Goal: Information Seeking & Learning: Check status

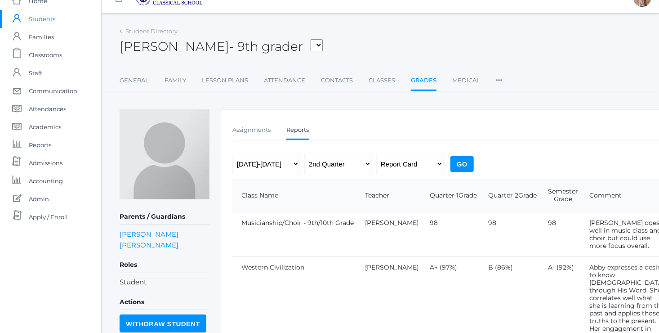
scroll to position [9, 0]
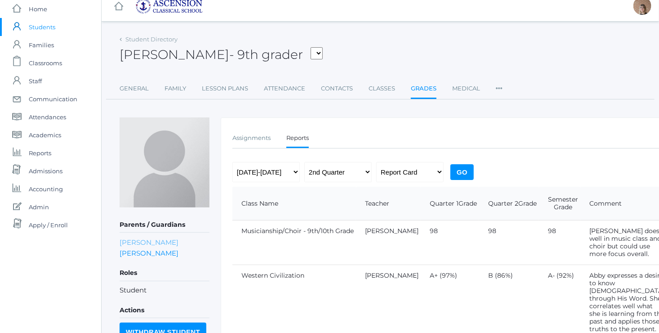
click at [147, 242] on link "Wendy Daniels" at bounding box center [149, 242] width 59 height 9
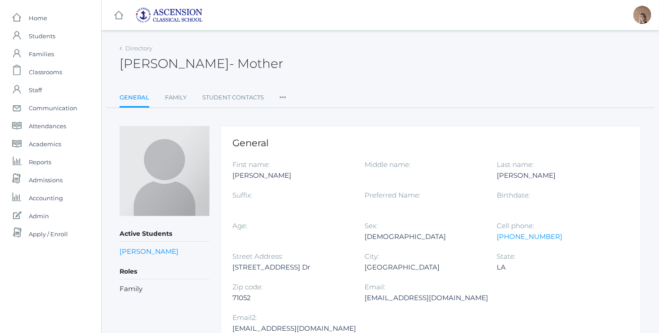
drag, startPoint x: 307, startPoint y: 268, endPoint x: 231, endPoint y: 268, distance: 76.0
click at [231, 268] on div "General First name: Wendy Middle name: Last name: Daniels Suffix: Preferred Nam…" at bounding box center [431, 249] width 420 height 246
drag, startPoint x: 231, startPoint y: 268, endPoint x: 241, endPoint y: 267, distance: 10.8
copy div "537 Twin Lakes Pvt Dr"
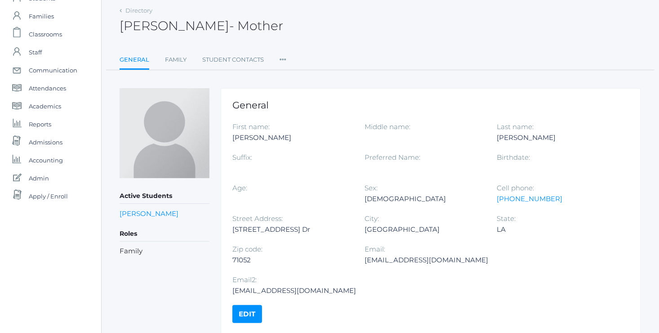
scroll to position [41, 0]
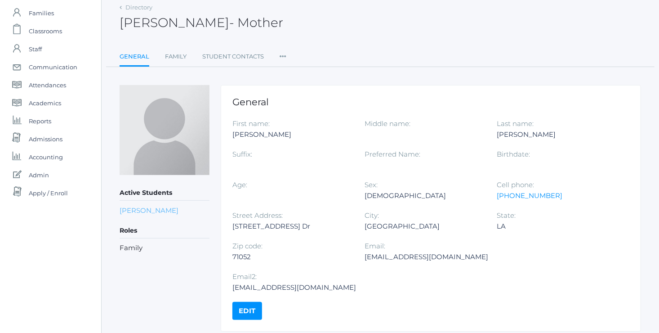
click at [136, 208] on link "Abby Daniels" at bounding box center [149, 210] width 59 height 9
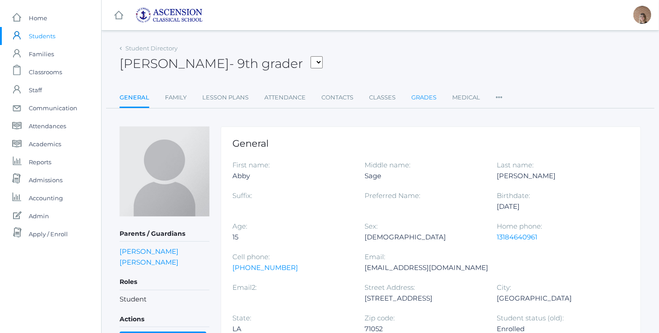
click at [424, 96] on link "Grades" at bounding box center [423, 98] width 25 height 18
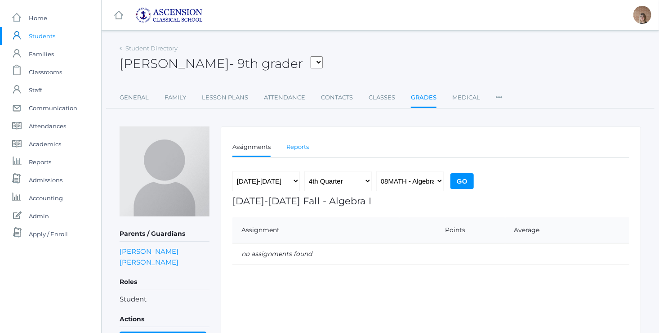
click at [298, 147] on link "Reports" at bounding box center [297, 147] width 22 height 18
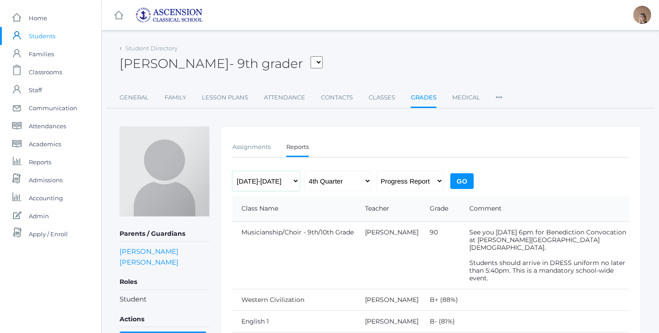
click at [285, 185] on select "2022-2023 2023-2024 2024-2025" at bounding box center [265, 181] width 67 height 20
select select "[DATE]-[DATE]"
click at [232, 171] on select "2022-2023 2023-2024 2024-2025" at bounding box center [265, 181] width 67 height 20
click at [403, 179] on select "Progress Report Report Card" at bounding box center [409, 181] width 67 height 20
select select "report"
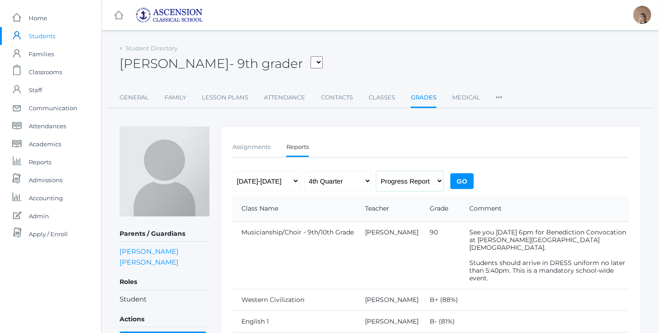
click at [376, 171] on select "Progress Report Report Card" at bounding box center [409, 181] width 67 height 20
click at [462, 174] on input "Go" at bounding box center [462, 181] width 23 height 16
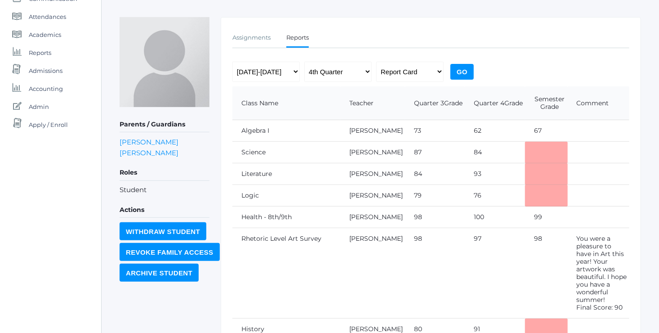
scroll to position [108, 0]
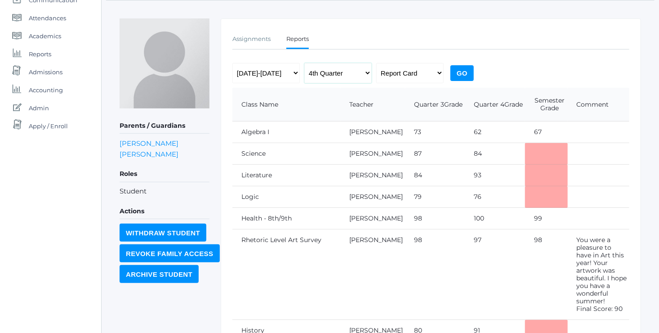
click at [363, 76] on select "1st Quarter 2nd Quarter 3rd Quarter 4th Quarter" at bounding box center [337, 73] width 67 height 20
select select "2"
click at [304, 63] on select "1st Quarter 2nd Quarter 3rd Quarter 4th Quarter" at bounding box center [337, 73] width 67 height 20
click at [460, 73] on input "Go" at bounding box center [462, 73] width 23 height 16
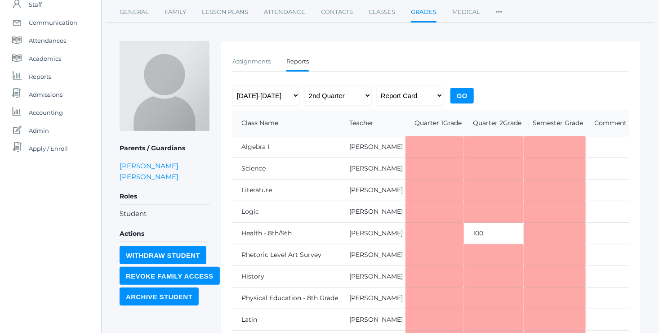
scroll to position [88, 0]
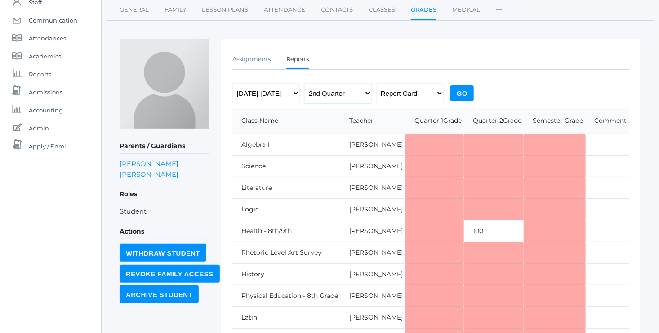
click at [367, 93] on select "1st Quarter 2nd Quarter 3rd Quarter 4th Quarter" at bounding box center [337, 93] width 67 height 20
select select "4"
click at [304, 83] on select "1st Quarter 2nd Quarter 3rd Quarter 4th Quarter" at bounding box center [337, 93] width 67 height 20
click at [464, 96] on input "Go" at bounding box center [462, 93] width 23 height 16
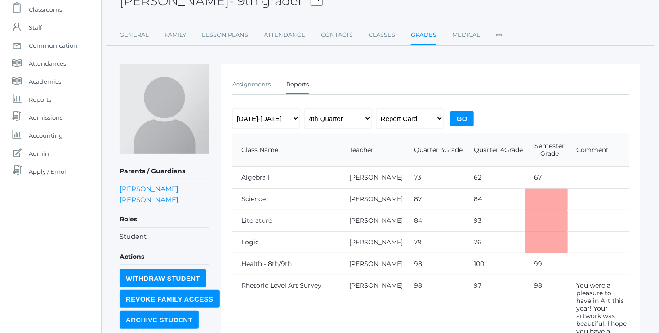
scroll to position [62, 0]
click at [295, 122] on select "2022-2023 2023-2024 2024-2025" at bounding box center [265, 119] width 67 height 20
select select "[DATE]-[DATE]"
click at [232, 109] on select "2022-2023 2023-2024 2024-2025" at bounding box center [265, 119] width 67 height 20
click at [452, 118] on input "Go" at bounding box center [462, 119] width 23 height 16
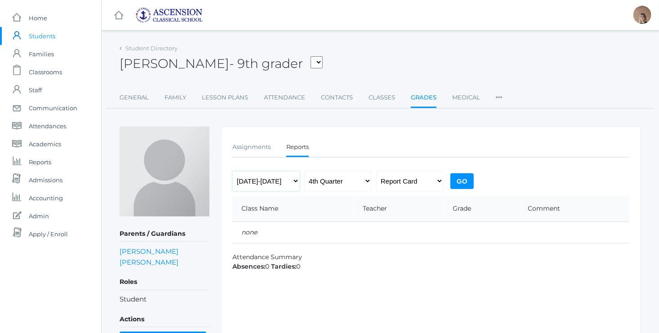
click at [288, 183] on select "2022-2023 2023-2024 2024-2025" at bounding box center [265, 181] width 67 height 20
select select "[DATE]-[DATE]"
click at [232, 171] on select "2022-2023 2023-2024 2024-2025" at bounding box center [265, 181] width 67 height 20
click at [362, 179] on select "1st Quarter 2nd Quarter 3rd Quarter 4th Quarter" at bounding box center [337, 181] width 67 height 20
select select "3"
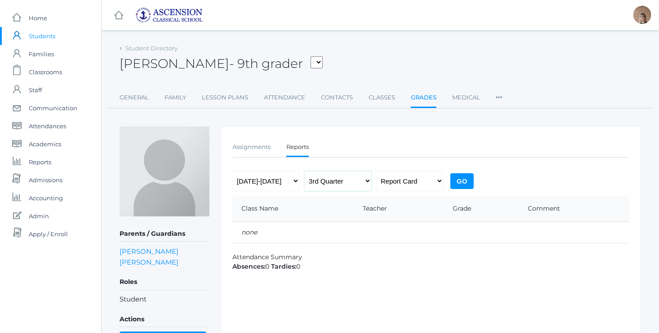
click at [304, 171] on select "1st Quarter 2nd Quarter 3rd Quarter 4th Quarter" at bounding box center [337, 181] width 67 height 20
click at [464, 187] on input "Go" at bounding box center [462, 181] width 23 height 16
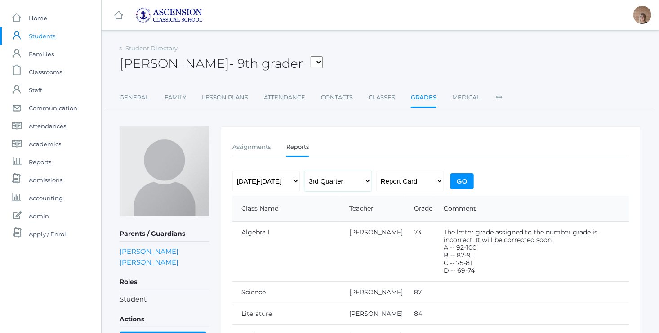
click at [359, 183] on select "1st Quarter 2nd Quarter 3rd Quarter 4th Quarter" at bounding box center [337, 181] width 67 height 20
select select "2"
click at [304, 171] on select "1st Quarter 2nd Quarter 3rd Quarter 4th Quarter" at bounding box center [337, 181] width 67 height 20
click at [465, 188] on input "Go" at bounding box center [462, 181] width 23 height 16
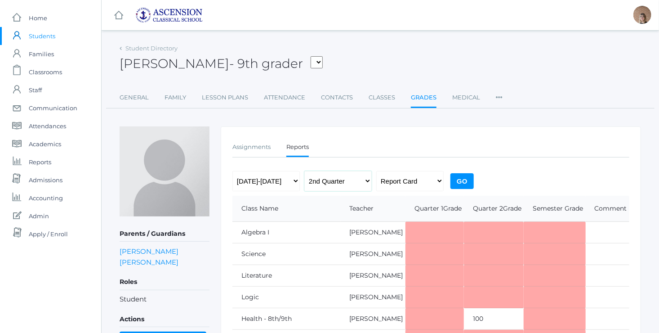
click at [366, 185] on select "1st Quarter 2nd Quarter 3rd Quarter 4th Quarter" at bounding box center [337, 181] width 67 height 20
click at [304, 171] on select "1st Quarter 2nd Quarter 3rd Quarter 4th Quarter" at bounding box center [337, 181] width 67 height 20
click at [361, 183] on select "1st Quarter 2nd Quarter 3rd Quarter 4th Quarter" at bounding box center [337, 181] width 67 height 20
select select "1"
click at [304, 171] on select "1st Quarter 2nd Quarter 3rd Quarter 4th Quarter" at bounding box center [337, 181] width 67 height 20
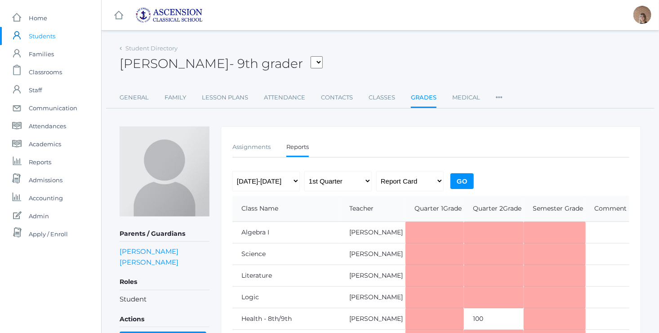
click at [466, 180] on input "Go" at bounding box center [462, 181] width 23 height 16
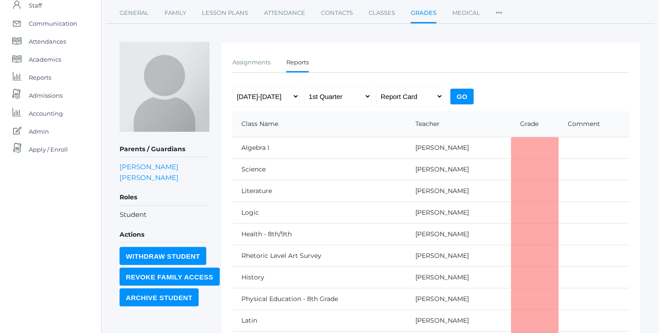
click at [603, 193] on td at bounding box center [594, 191] width 71 height 22
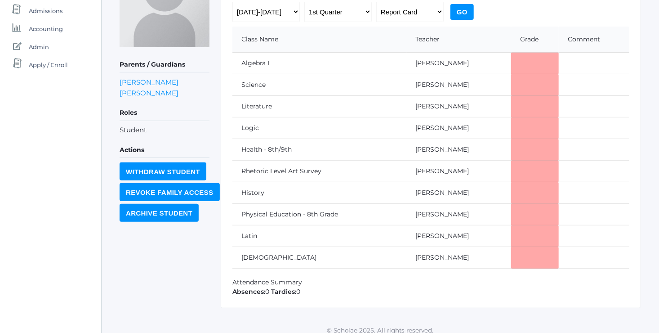
click at [603, 155] on td at bounding box center [594, 150] width 71 height 22
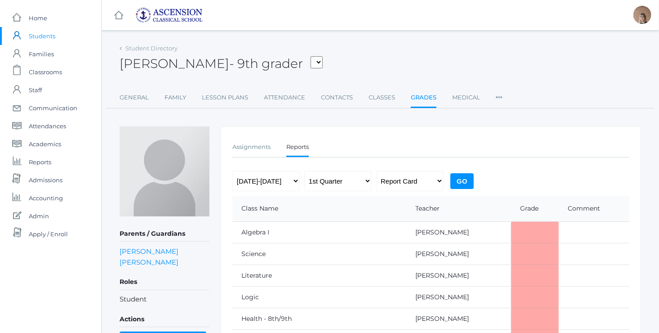
click at [496, 100] on icon at bounding box center [499, 95] width 7 height 12
click at [141, 98] on link "General" at bounding box center [134, 98] width 29 height 18
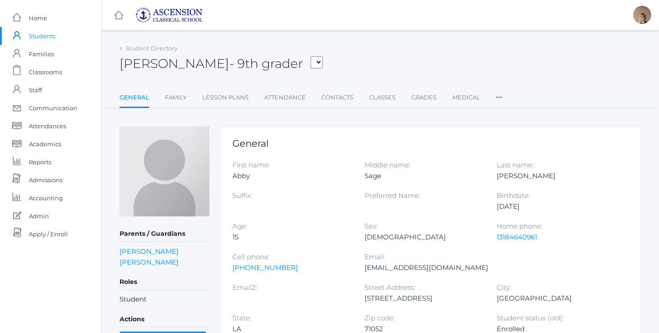
click at [311, 61] on select "Burke, Perry Daniels, Abby Desonier, Clara Martin, Shawn Rimmer, Ava" at bounding box center [317, 62] width 12 height 12
select select "3730"
click at [311, 56] on select "Burke, Perry Daniels, Abby Desonier, Clara Martin, Shawn Rimmer, Ava" at bounding box center [317, 62] width 12 height 12
click at [424, 100] on link "Grades" at bounding box center [423, 98] width 25 height 18
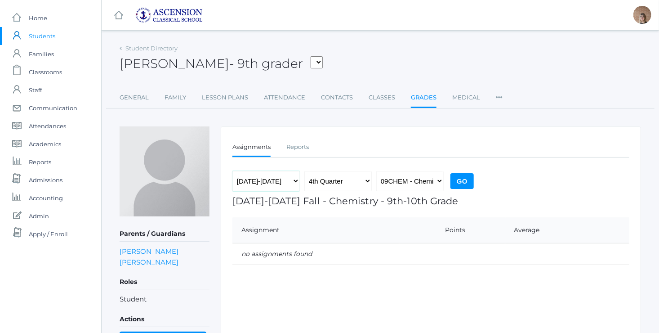
click at [292, 178] on select "[DATE]-[DATE] [DATE]-[DATE] [DATE]-[DATE]" at bounding box center [265, 181] width 67 height 20
select select "[DATE]-[DATE]"
click at [232, 171] on select "[DATE]-[DATE] [DATE]-[DATE] [DATE]-[DATE]" at bounding box center [265, 181] width 67 height 20
click at [297, 148] on link "Reports" at bounding box center [297, 147] width 22 height 18
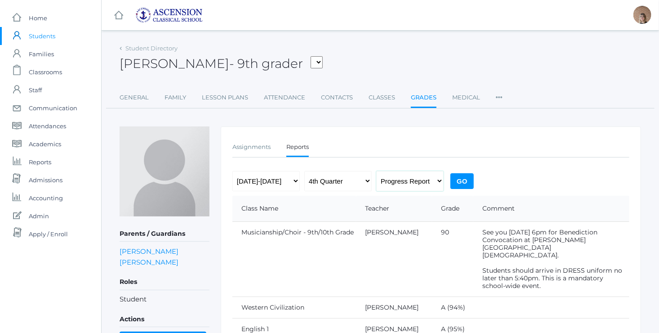
click at [421, 183] on select "Progress Report Report Card" at bounding box center [409, 181] width 67 height 20
select select "report"
click at [376, 171] on select "Progress Report Report Card" at bounding box center [409, 181] width 67 height 20
click at [359, 182] on select "1st Quarter 2nd Quarter 3rd Quarter 4th Quarter" at bounding box center [337, 181] width 67 height 20
select select "2"
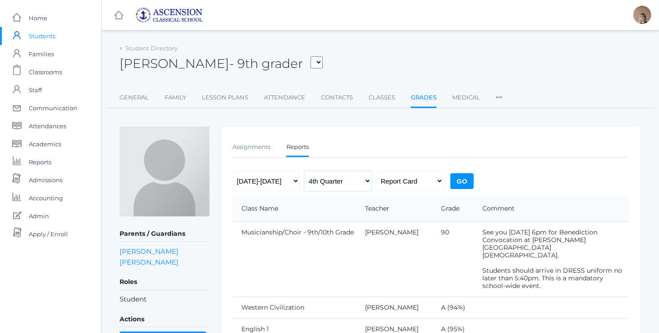
click at [304, 171] on select "1st Quarter 2nd Quarter 3rd Quarter 4th Quarter" at bounding box center [337, 181] width 67 height 20
click at [460, 178] on input "Go" at bounding box center [462, 181] width 23 height 16
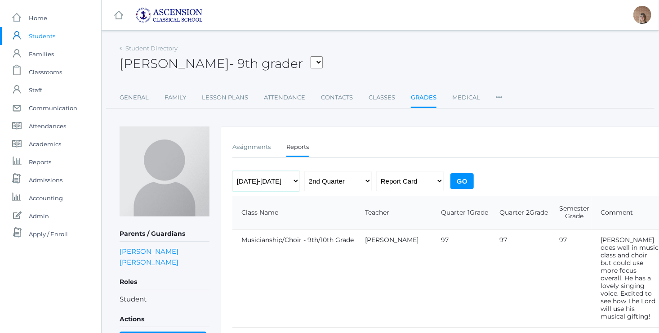
click at [286, 182] on select "2022-2023 2023-2024 2024-2025" at bounding box center [265, 181] width 67 height 20
select select "[DATE]-[DATE]"
click at [232, 171] on select "2022-2023 2023-2024 2024-2025" at bounding box center [265, 181] width 67 height 20
click at [459, 182] on input "Go" at bounding box center [462, 181] width 23 height 16
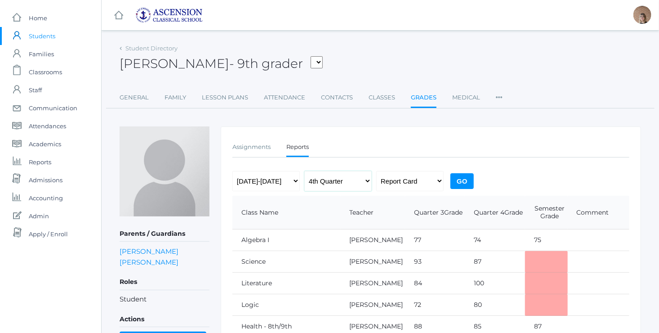
click at [355, 183] on select "1st Quarter 2nd Quarter 3rd Quarter 4th Quarter" at bounding box center [337, 181] width 67 height 20
select select "2"
click at [304, 171] on select "1st Quarter 2nd Quarter 3rd Quarter 4th Quarter" at bounding box center [337, 181] width 67 height 20
click at [461, 177] on input "Go" at bounding box center [462, 181] width 23 height 16
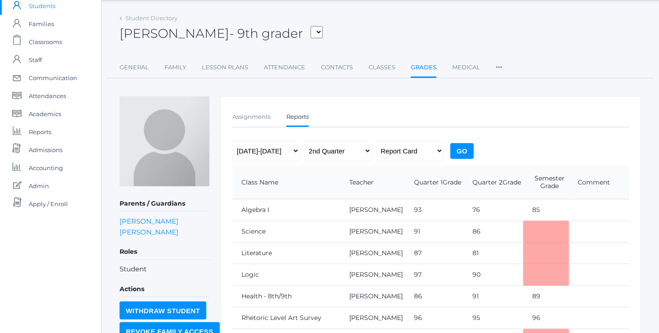
scroll to position [28, 0]
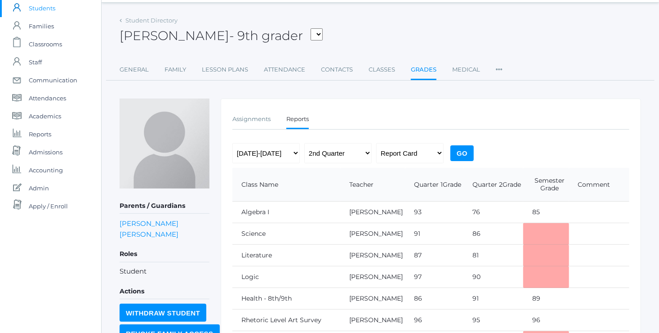
click at [121, 20] on icon at bounding box center [121, 21] width 2 height 4
click at [152, 22] on link "Student Directory" at bounding box center [151, 20] width 52 height 7
